Goal: Task Accomplishment & Management: Use online tool/utility

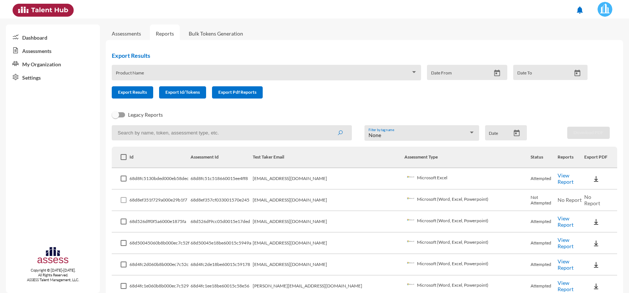
click at [338, 186] on td "[EMAIL_ADDRESS][DOMAIN_NAME]" at bounding box center [329, 178] width 152 height 21
click at [559, 221] on link "View Report" at bounding box center [566, 221] width 16 height 13
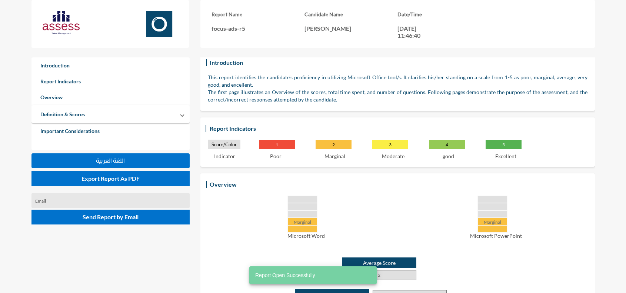
scroll to position [93, 0]
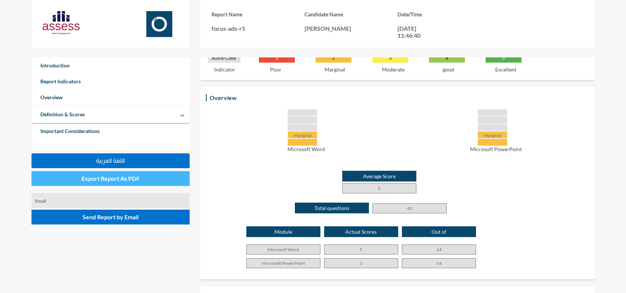
click at [157, 182] on button "Export Report As PDF" at bounding box center [110, 178] width 158 height 15
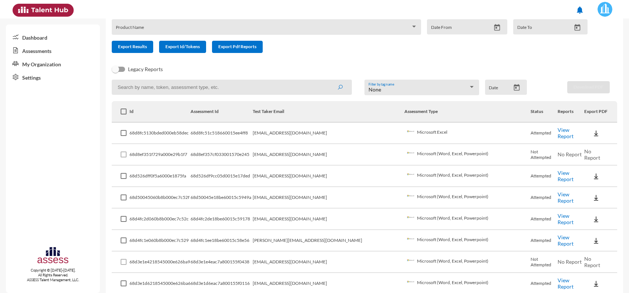
scroll to position [46, 0]
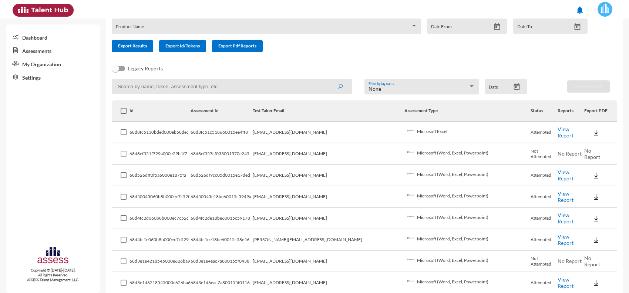
click at [558, 240] on link "View Report" at bounding box center [566, 239] width 16 height 13
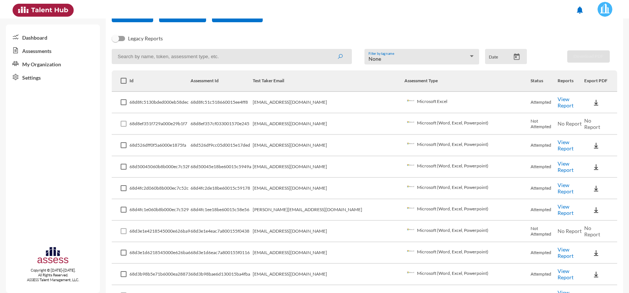
scroll to position [93, 0]
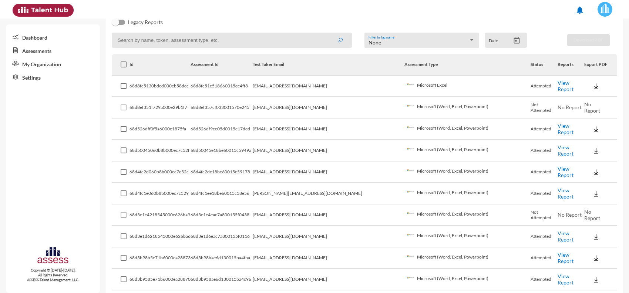
click at [558, 168] on link "View Report" at bounding box center [566, 171] width 16 height 13
click at [320, 187] on td "[PERSON_NAME][EMAIL_ADDRESS][DOMAIN_NAME]" at bounding box center [329, 193] width 152 height 21
click at [332, 165] on td "[EMAIL_ADDRESS][DOMAIN_NAME]" at bounding box center [329, 171] width 152 height 21
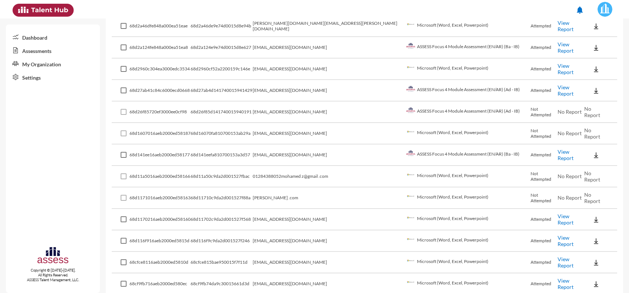
scroll to position [370, 0]
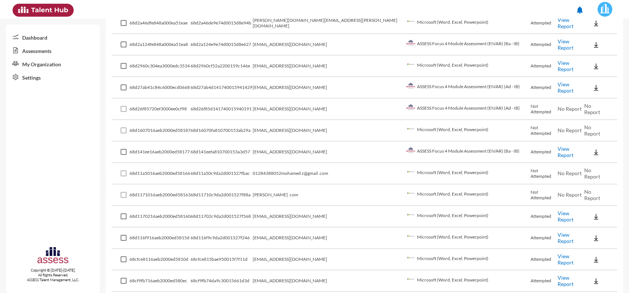
click at [291, 154] on td "[EMAIL_ADDRESS][DOMAIN_NAME]" at bounding box center [329, 151] width 152 height 21
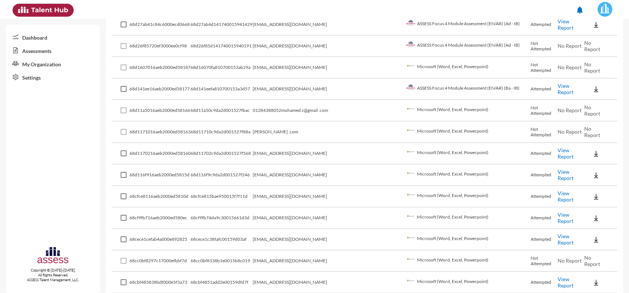
scroll to position [463, 0]
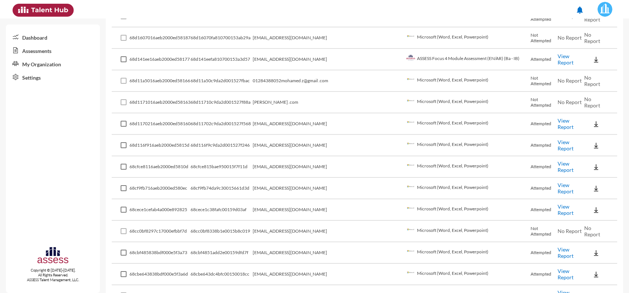
click at [559, 203] on link "View Report" at bounding box center [566, 209] width 16 height 13
drag, startPoint x: 233, startPoint y: 123, endPoint x: 202, endPoint y: 71, distance: 60.8
click at [191, 71] on td "68d11a5016aeb2000ed58166" at bounding box center [160, 80] width 61 height 21
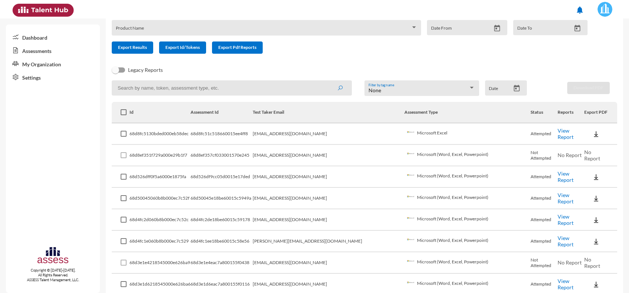
scroll to position [0, 0]
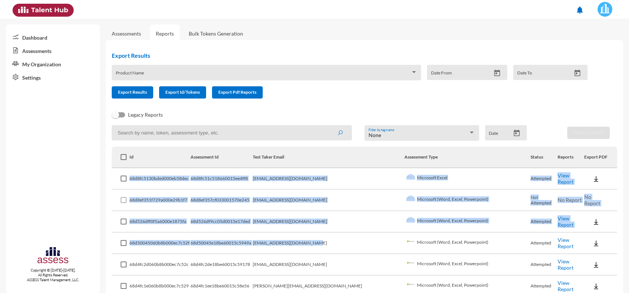
drag, startPoint x: 133, startPoint y: 176, endPoint x: 347, endPoint y: 234, distance: 221.1
click at [327, 234] on td "[EMAIL_ADDRESS][DOMAIN_NAME]" at bounding box center [329, 242] width 152 height 21
click at [253, 209] on td "68d8ef357cf033001570e245" at bounding box center [222, 200] width 62 height 21
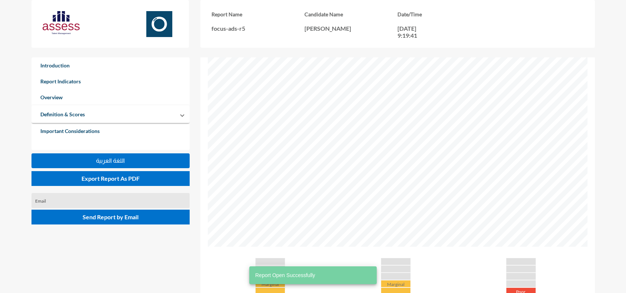
scroll to position [231, 0]
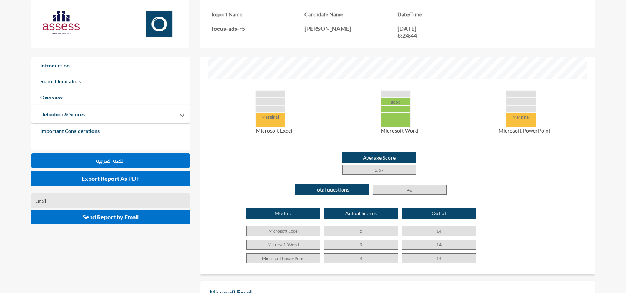
scroll to position [324, 0]
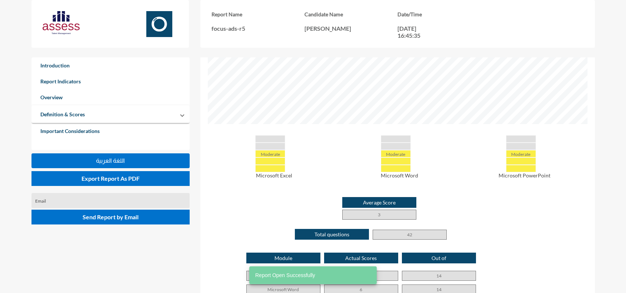
scroll to position [278, 0]
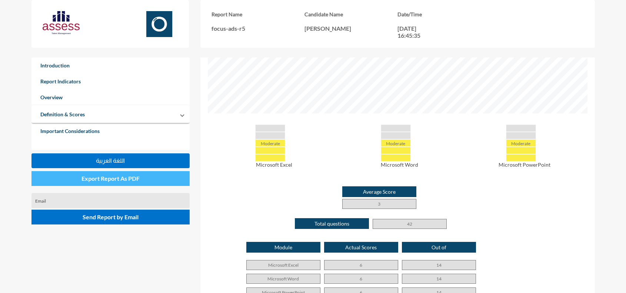
click at [95, 178] on span "Export Report As PDF" at bounding box center [110, 178] width 58 height 7
